Goal: Find contact information: Find contact information

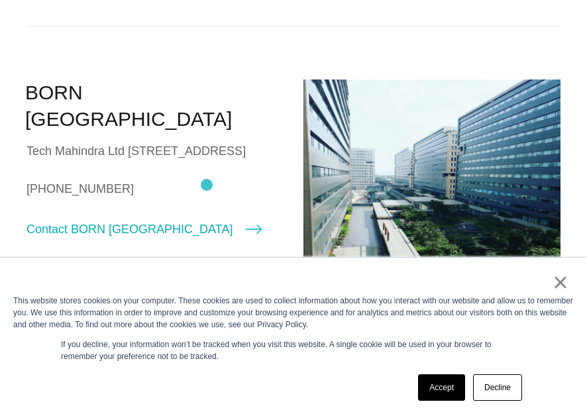
scroll to position [354, 0]
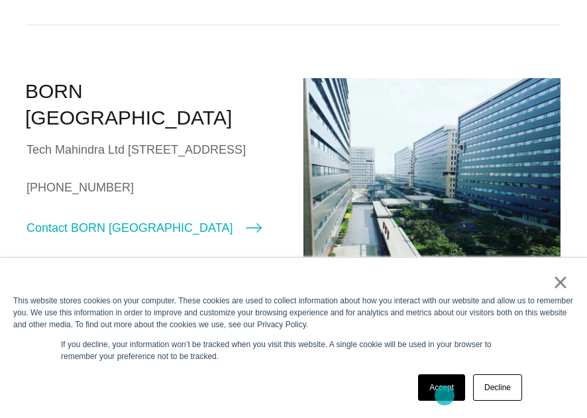
click at [444, 395] on link "Accept" at bounding box center [441, 387] width 47 height 26
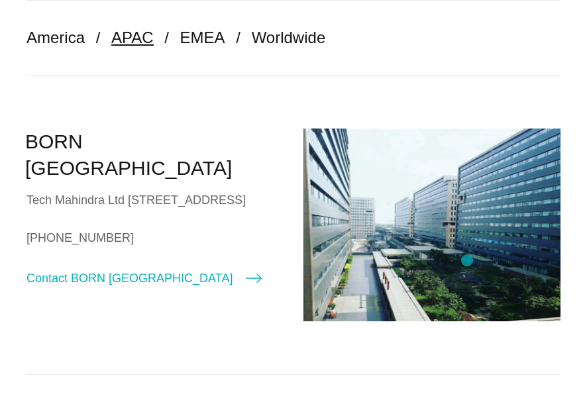
scroll to position [305, 0]
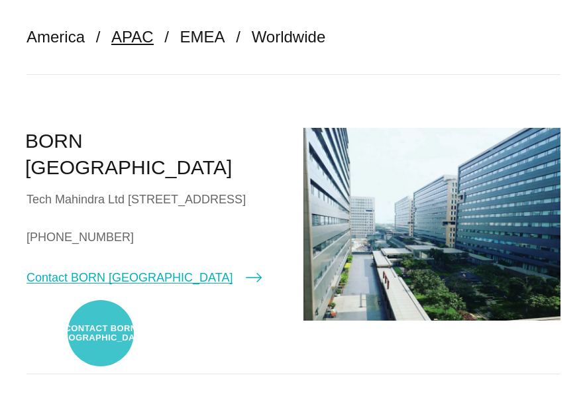
click at [101, 287] on link "Contact BORN [GEOGRAPHIC_DATA]" at bounding box center [143, 277] width 235 height 19
select select "*******"
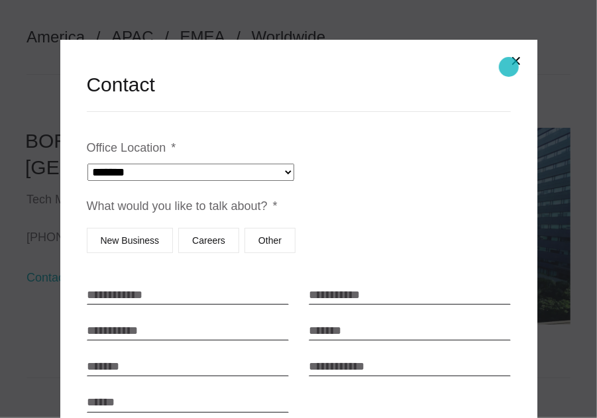
click at [509, 67] on button "Close modal" at bounding box center [516, 61] width 32 height 32
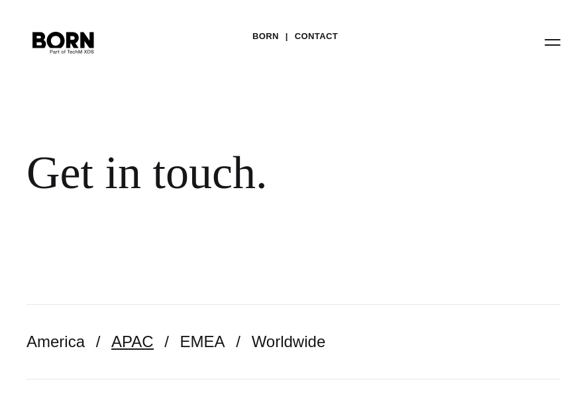
scroll to position [305, 0]
